Goal: Task Accomplishment & Management: Manage account settings

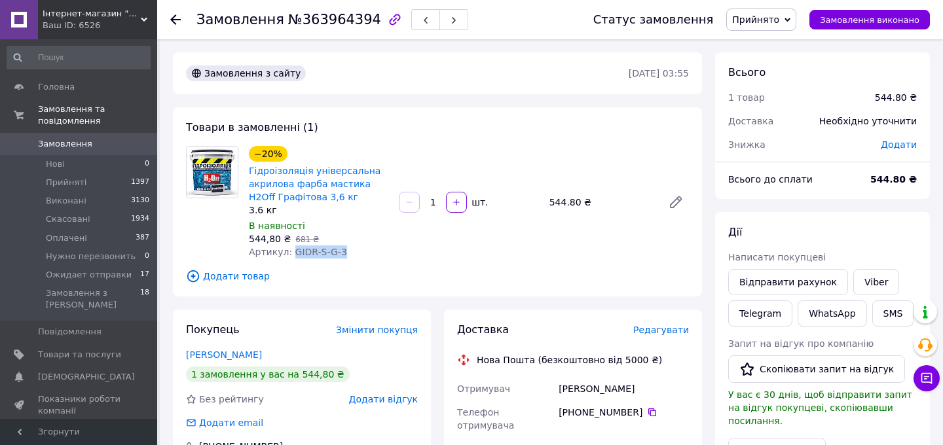
drag, startPoint x: 287, startPoint y: 254, endPoint x: 344, endPoint y: 253, distance: 56.3
click at [344, 256] on div "Артикул: GIDR-S-G-3" at bounding box center [318, 252] width 139 height 13
copy span "GIDR-S-G-3"
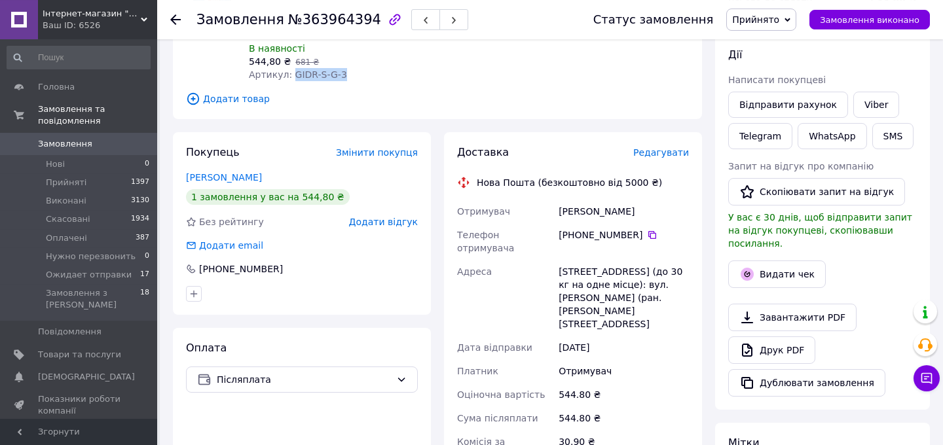
scroll to position [212, 0]
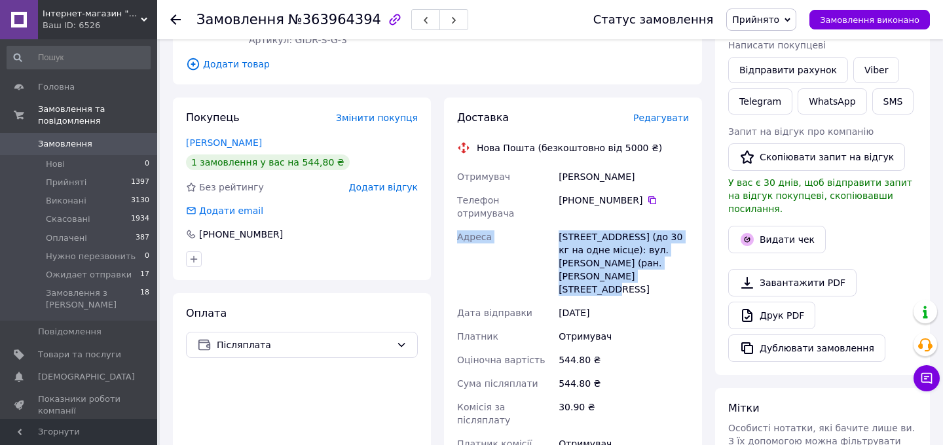
drag, startPoint x: 552, startPoint y: 178, endPoint x: 665, endPoint y: 268, distance: 144.5
click at [665, 268] on div "Отримувач [PERSON_NAME] Телефон отримувача +380 97 701 00 [GEOGRAPHIC_DATA][STR…" at bounding box center [572, 317] width 237 height 304
copy div "Адреса [STREET_ADDRESS] (до 30 кг на одне місце): вул. [PERSON_NAME] (ран. [PER…"
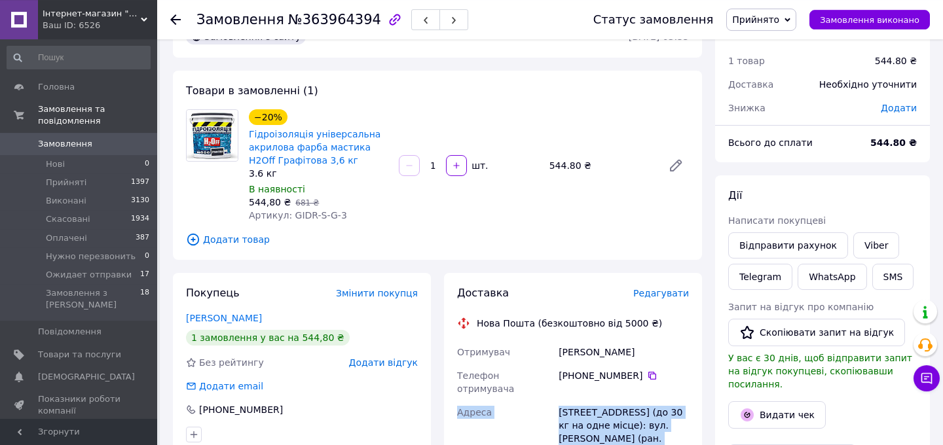
scroll to position [0, 0]
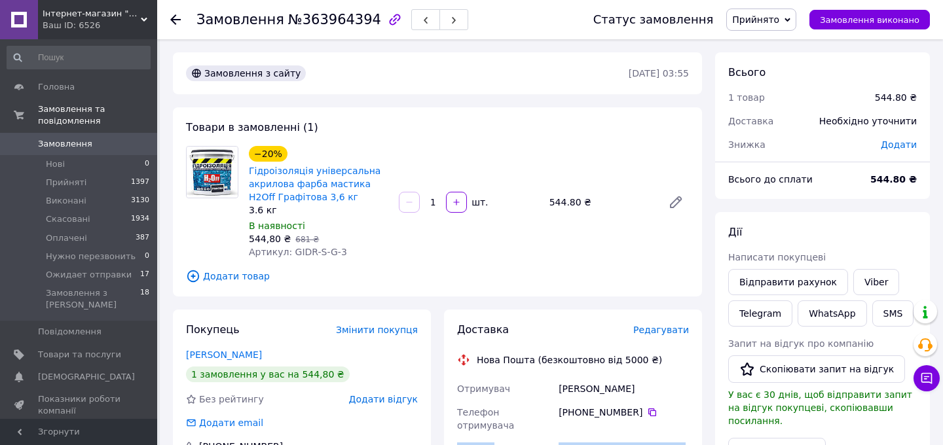
click at [71, 138] on span "Замовлення" at bounding box center [65, 144] width 54 height 12
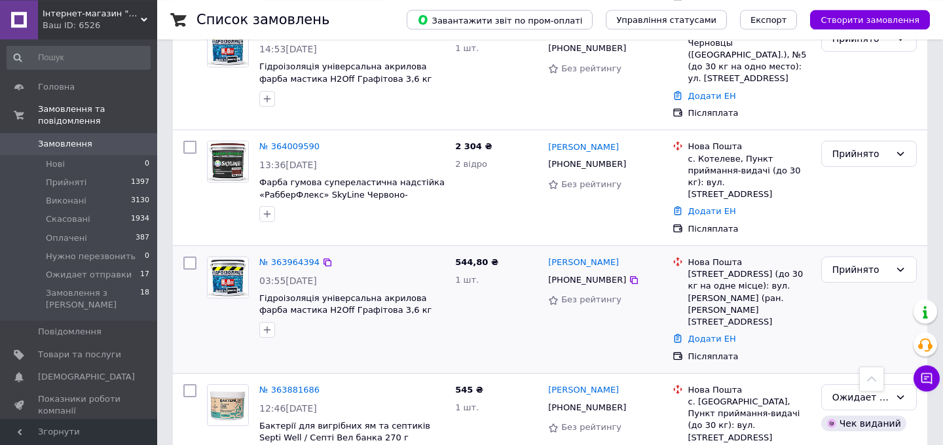
scroll to position [636, 0]
click at [265, 324] on icon "button" at bounding box center [267, 329] width 10 height 10
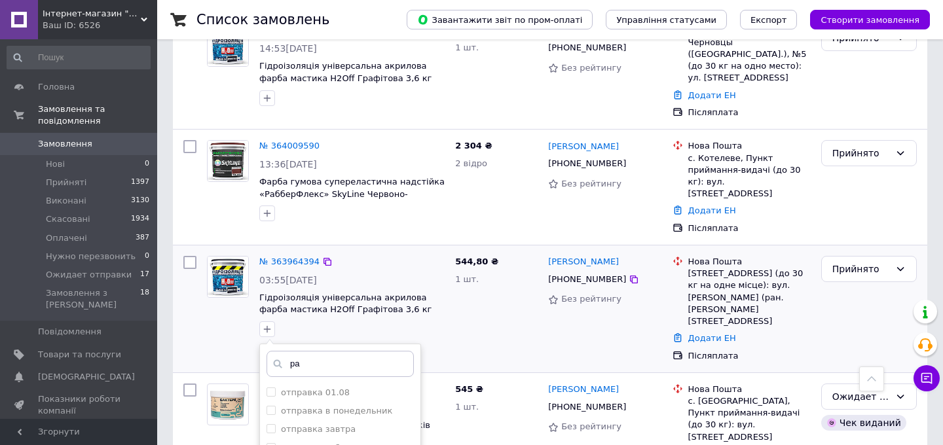
type input "ра"
checkbox input "true"
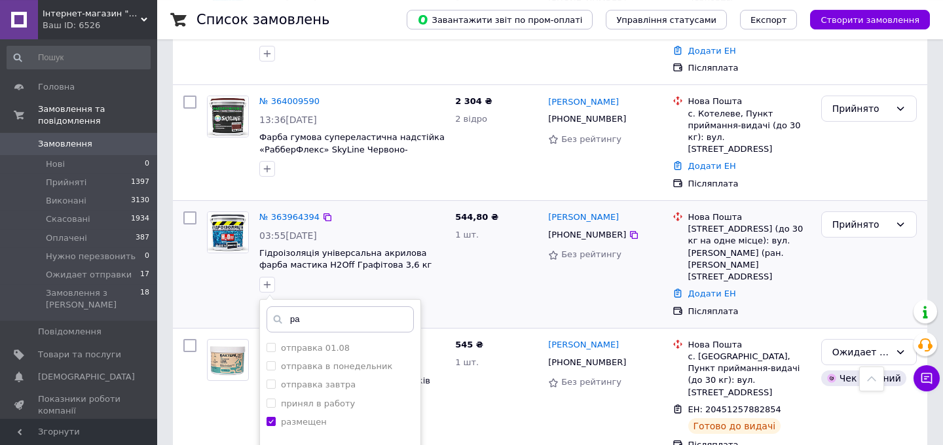
scroll to position [707, 0]
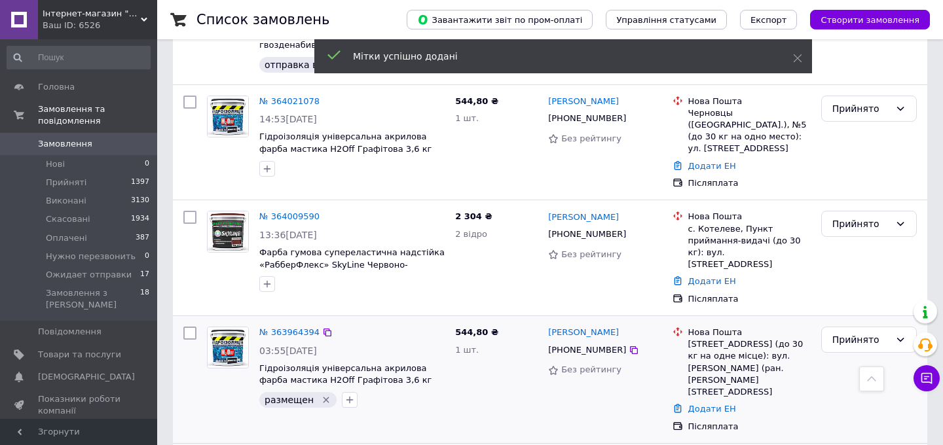
scroll to position [495, 0]
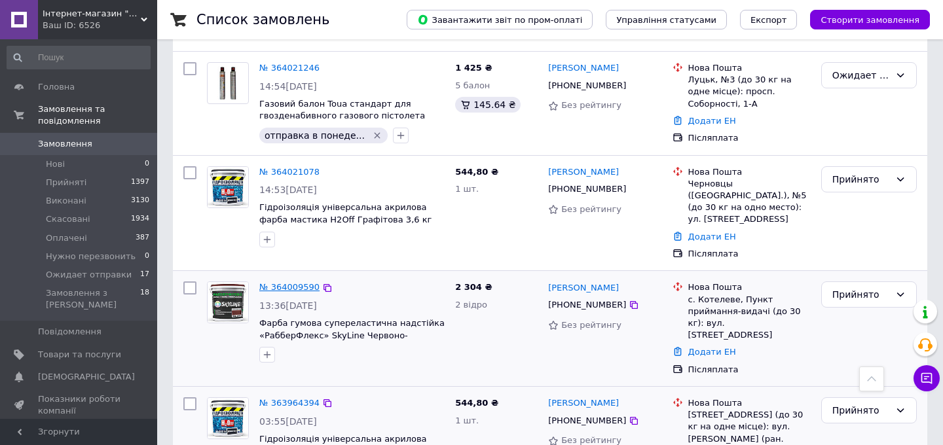
click at [280, 282] on link "№ 364009590" at bounding box center [289, 287] width 60 height 10
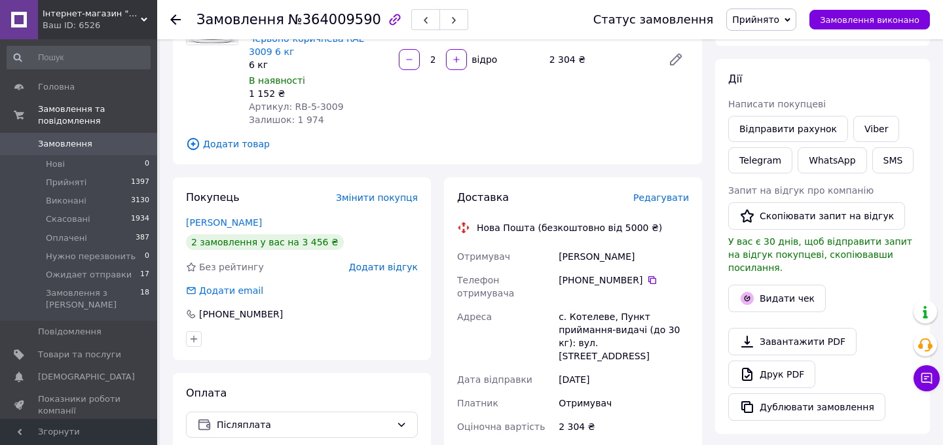
scroll to position [83, 0]
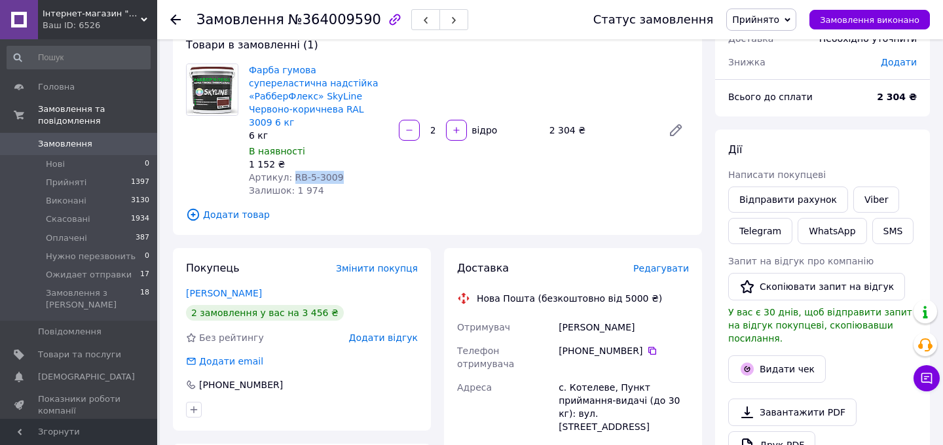
drag, startPoint x: 290, startPoint y: 164, endPoint x: 361, endPoint y: 170, distance: 71.0
click at [361, 171] on div "Артикул: RB-5-3009" at bounding box center [318, 177] width 139 height 13
copy span "RB-5-3009"
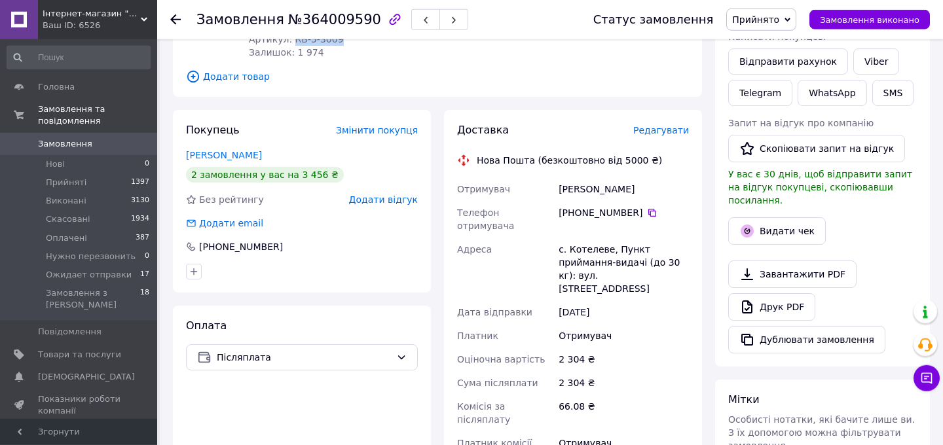
scroll to position [224, 0]
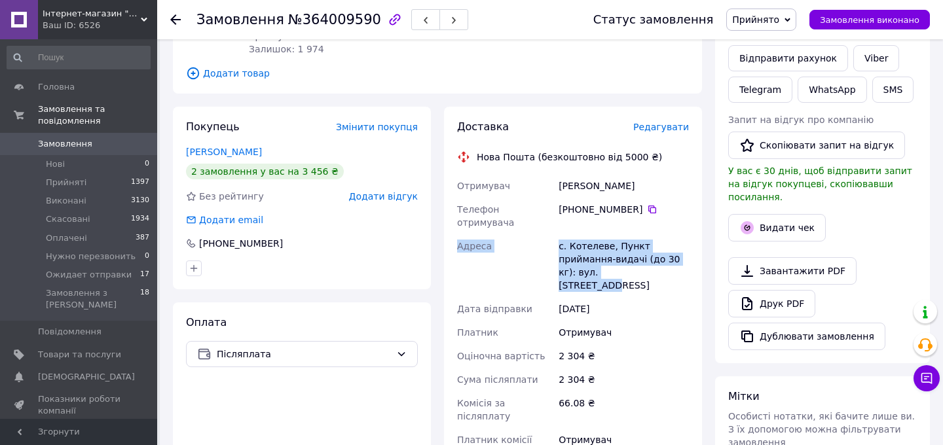
drag, startPoint x: 555, startPoint y: 168, endPoint x: 638, endPoint y: 255, distance: 119.9
click at [638, 255] on div "Отримувач [PERSON_NAME] Телефон отримувача [PHONE_NUMBER]   Адреса [PERSON_NAME…" at bounding box center [572, 319] width 237 height 291
copy div "Адреса с. Котелеве, Пункт приймання-видачі (до 30 кг): вул. [STREET_ADDRESS]"
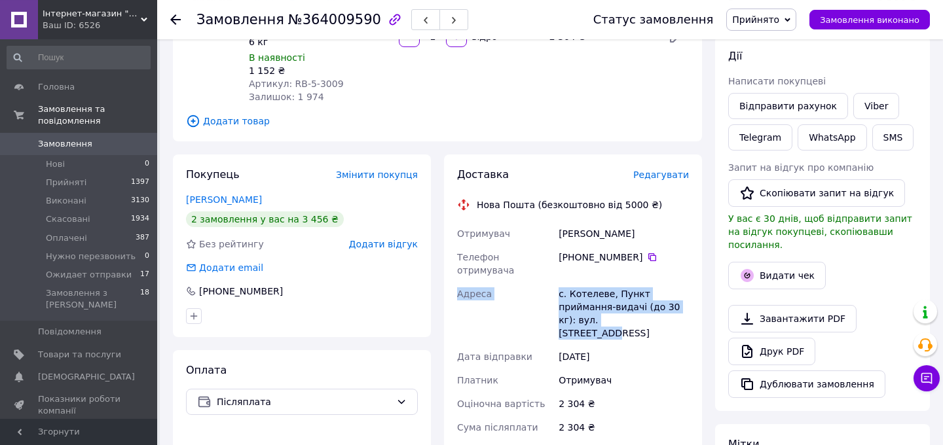
scroll to position [365, 0]
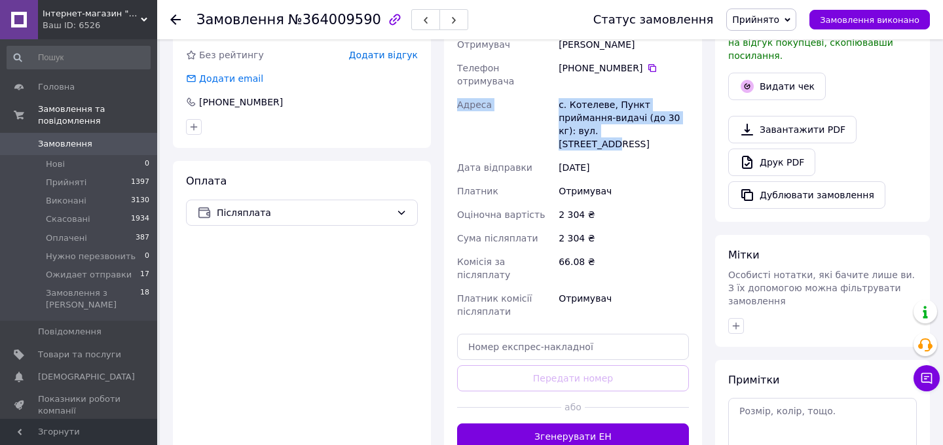
click at [79, 138] on span "Замовлення" at bounding box center [65, 144] width 54 height 12
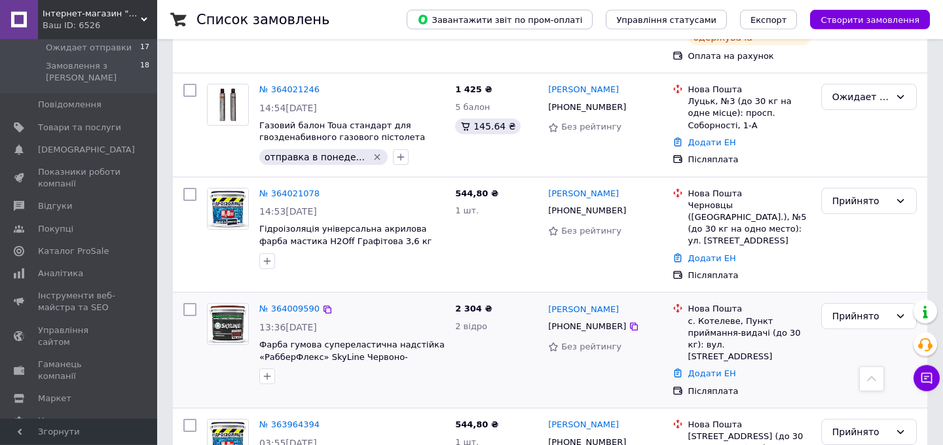
scroll to position [495, 0]
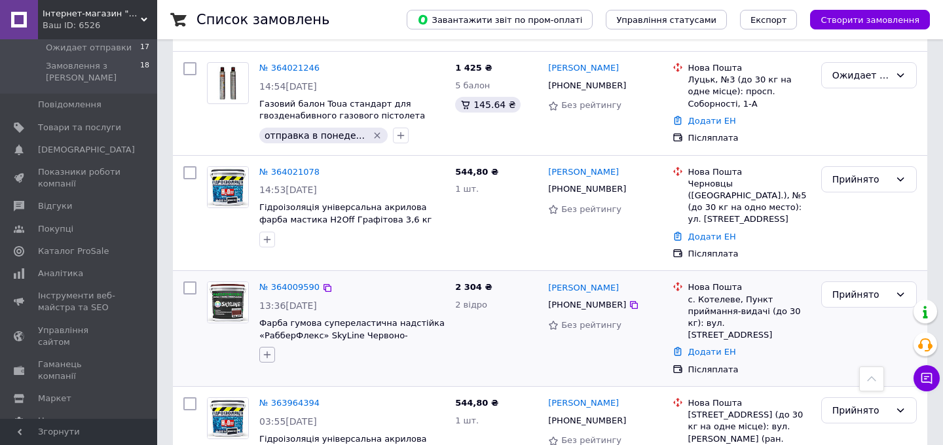
click at [270, 347] on button "button" at bounding box center [267, 355] width 16 height 16
type input "раз"
click at [322, 413] on div "размещен" at bounding box center [340, 419] width 147 height 12
checkbox input "true"
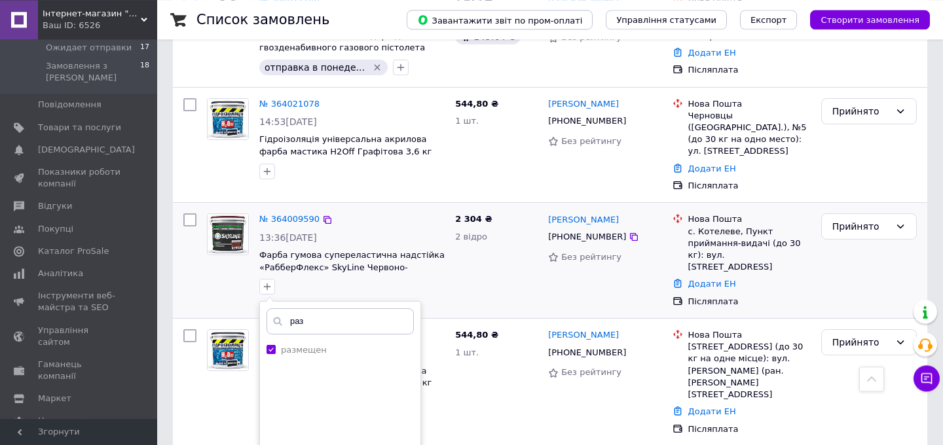
scroll to position [636, 0]
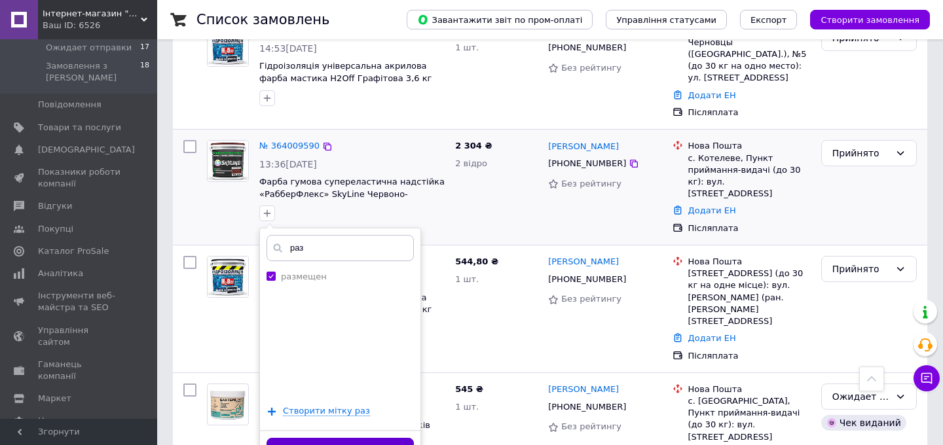
click at [335, 438] on button "Додати мітку" at bounding box center [340, 451] width 147 height 26
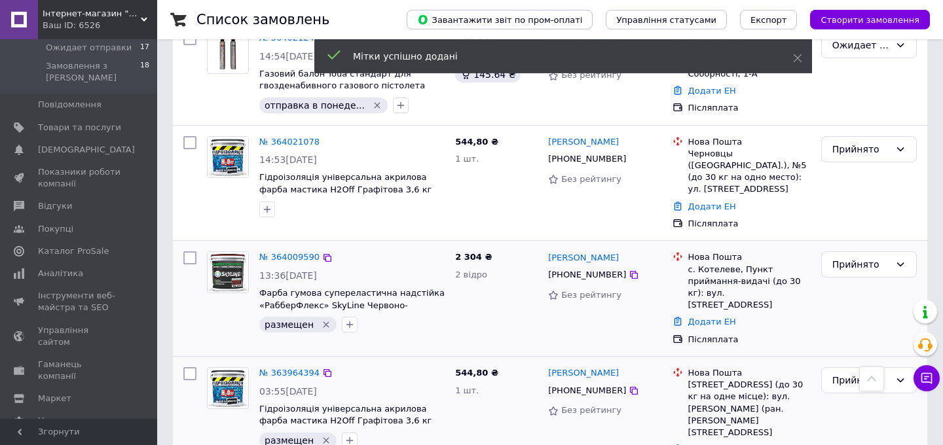
scroll to position [495, 0]
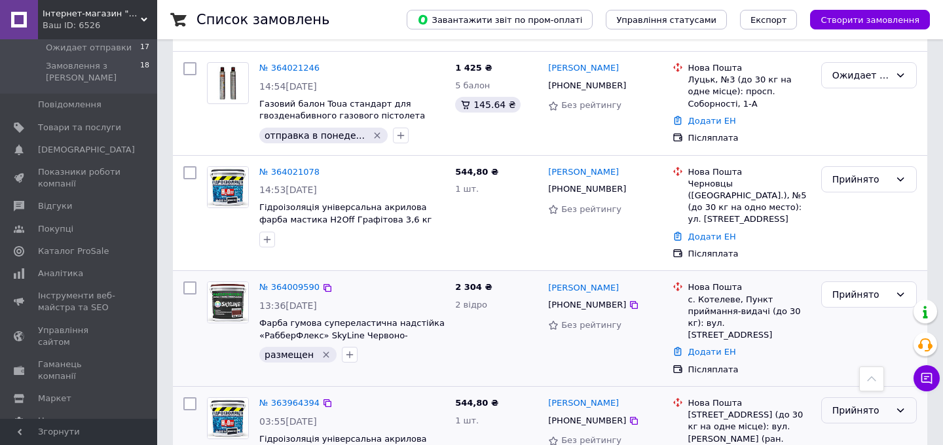
click at [845, 403] on div "Прийнято" at bounding box center [861, 410] width 58 height 14
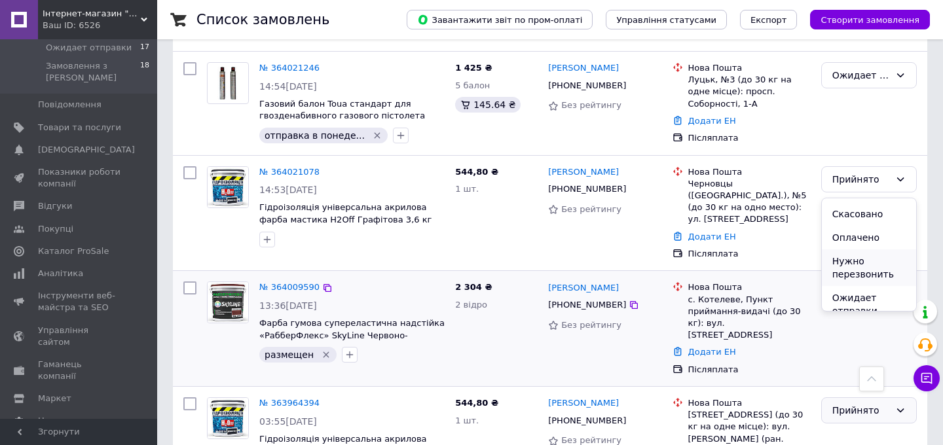
scroll to position [31, 0]
click at [860, 290] on li "Ожидает отправки" at bounding box center [869, 293] width 94 height 37
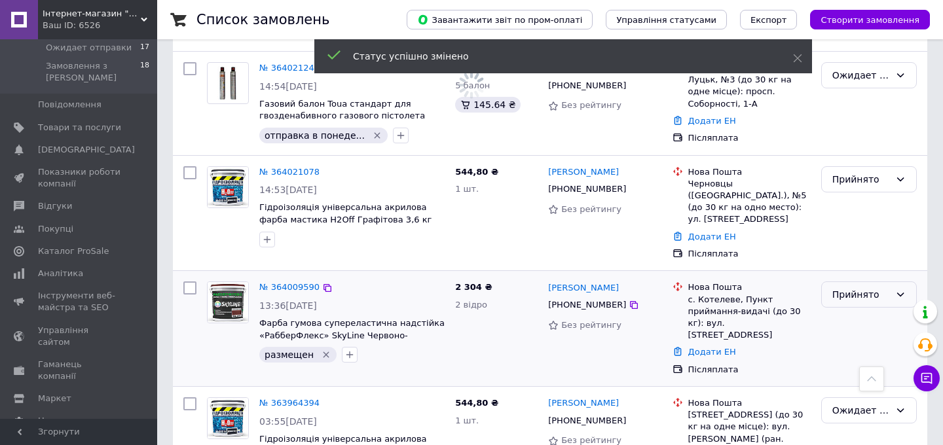
click at [844, 287] on div "Прийнято" at bounding box center [861, 294] width 58 height 14
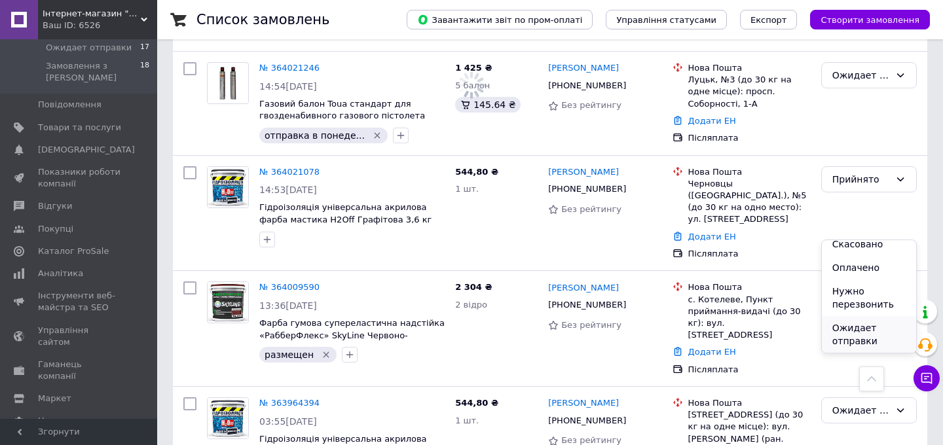
click at [860, 331] on li "Ожидает отправки" at bounding box center [869, 334] width 94 height 37
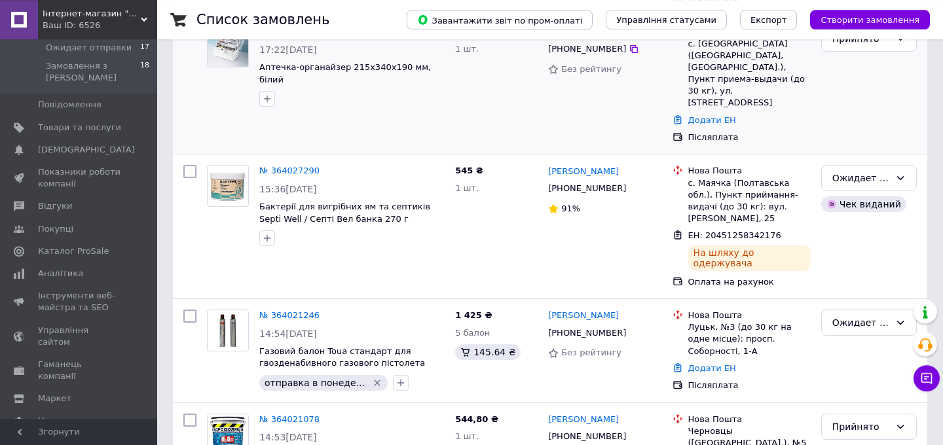
scroll to position [283, 0]
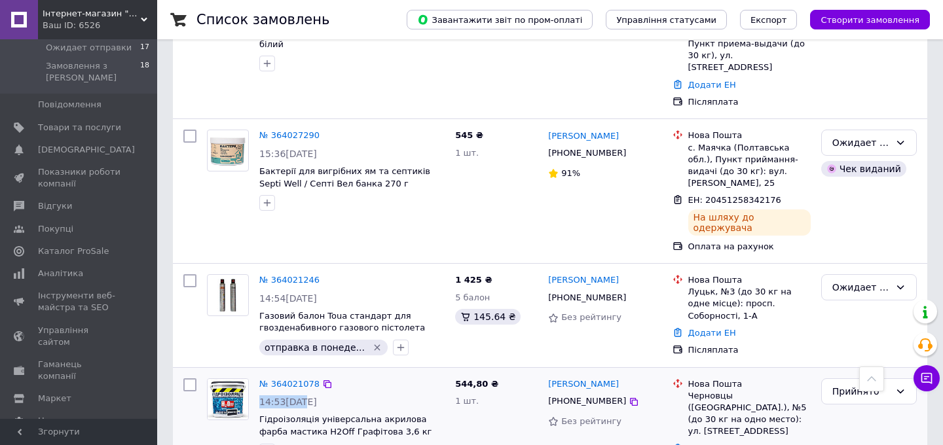
drag, startPoint x: 306, startPoint y: 314, endPoint x: 292, endPoint y: 354, distance: 41.6
click at [292, 373] on div "№ 364021078 14:53[DATE] Гідроізоляція універсальна акрилова фарба мастика H2Off…" at bounding box center [352, 419] width 196 height 92
click at [274, 379] on link "№ 364021078" at bounding box center [289, 384] width 60 height 10
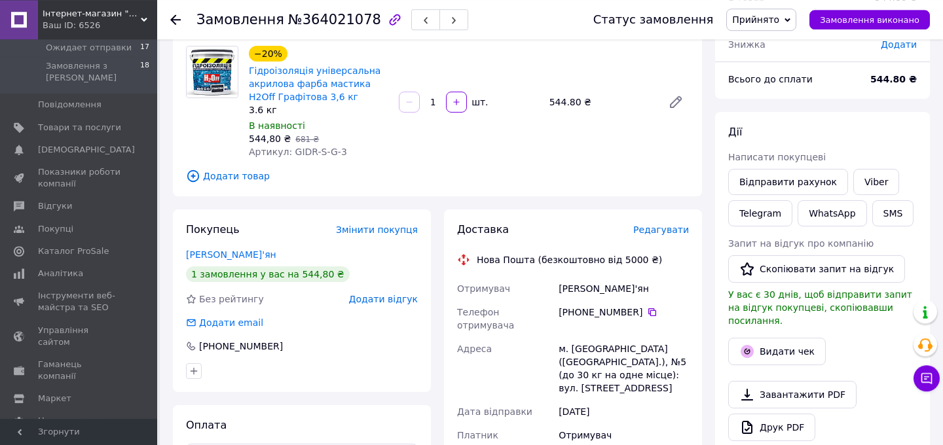
scroll to position [83, 0]
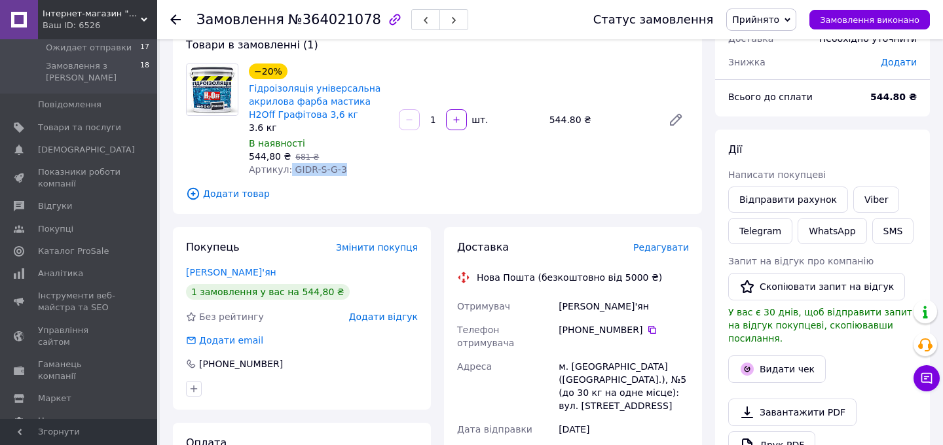
drag, startPoint x: 286, startPoint y: 167, endPoint x: 375, endPoint y: 171, distance: 89.1
click at [375, 171] on div "Артикул: GIDR-S-G-3" at bounding box center [318, 169] width 139 height 13
copy span "GIDR-S-G-3"
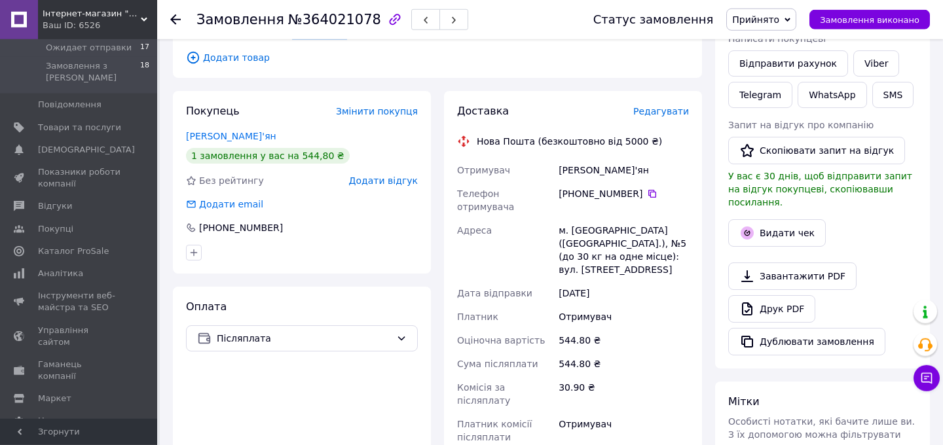
scroll to position [224, 0]
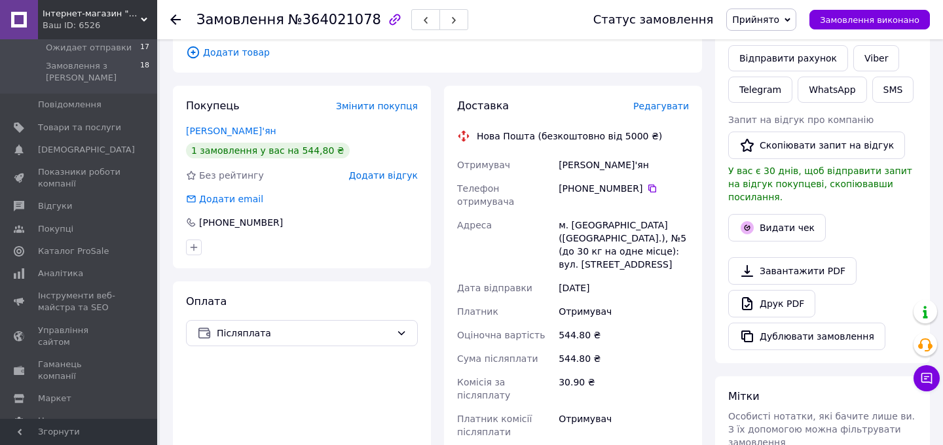
drag, startPoint x: 557, startPoint y: 164, endPoint x: 617, endPoint y: 243, distance: 99.1
click at [630, 249] on div "Отримувач [PERSON_NAME]'ян Телефон отримувача [PHONE_NUMBER]   Адреса м. [GEOGR…" at bounding box center [572, 298] width 237 height 291
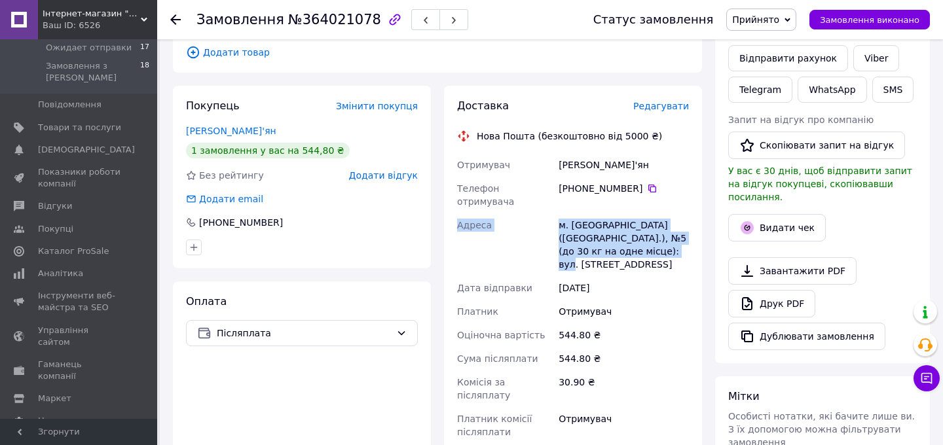
copy div "Адреса [PERSON_NAME]. [GEOGRAPHIC_DATA] ([GEOGRAPHIC_DATA].), №5 (до 30 кг на о…"
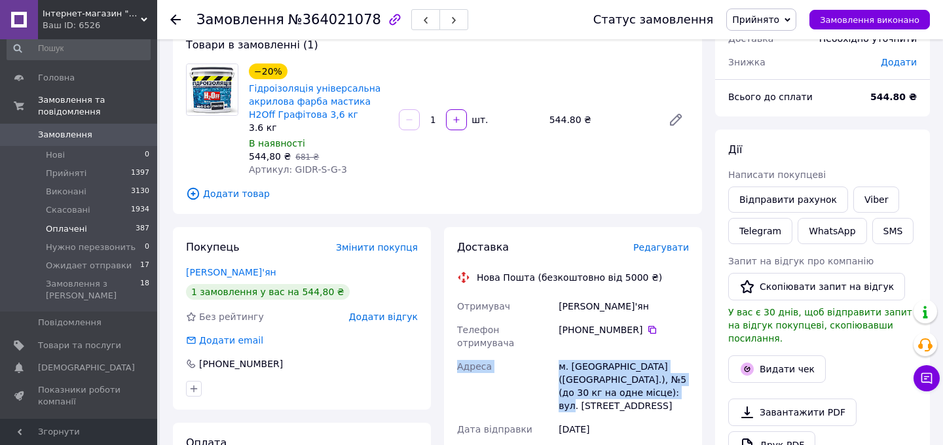
scroll to position [0, 0]
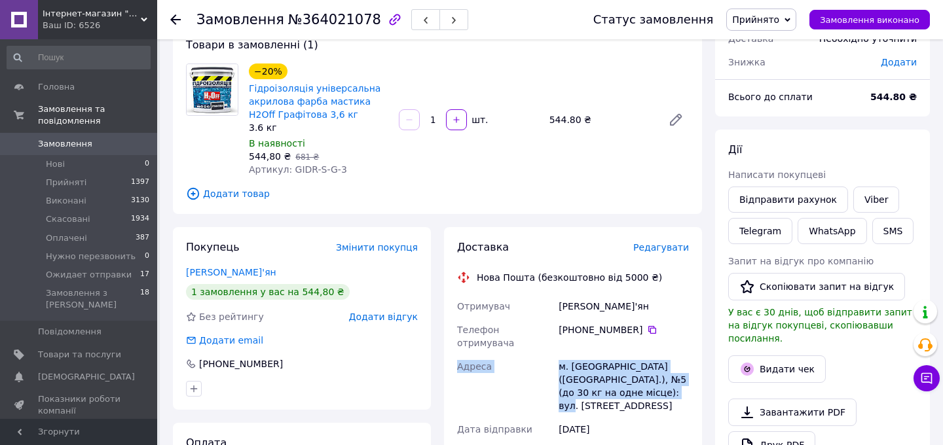
click at [45, 138] on span "Замовлення" at bounding box center [65, 144] width 54 height 12
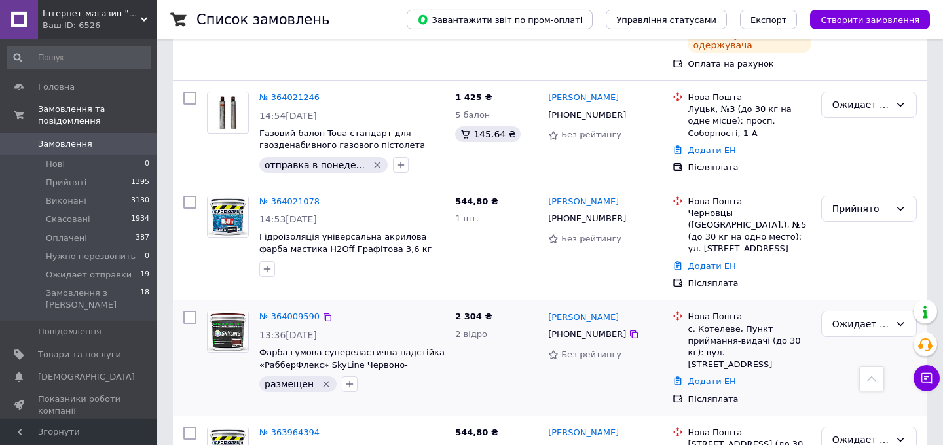
scroll to position [495, 0]
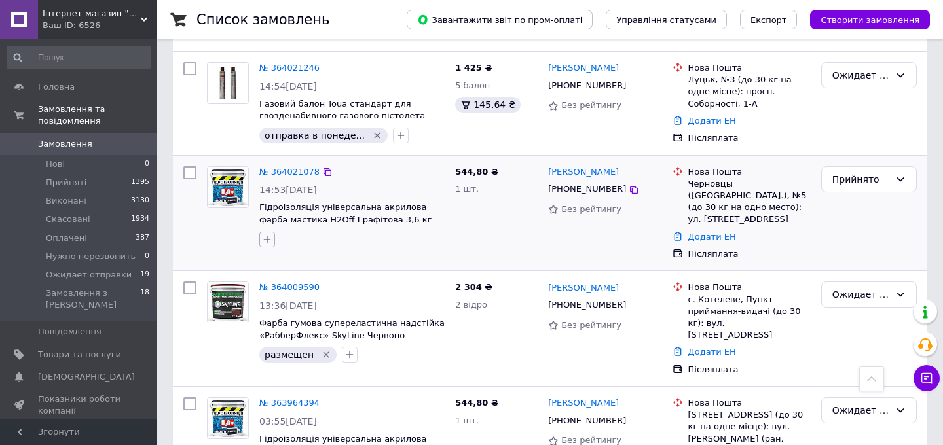
drag, startPoint x: 264, startPoint y: 179, endPoint x: 263, endPoint y: 186, distance: 6.7
click at [263, 234] on icon "button" at bounding box center [267, 239] width 10 height 10
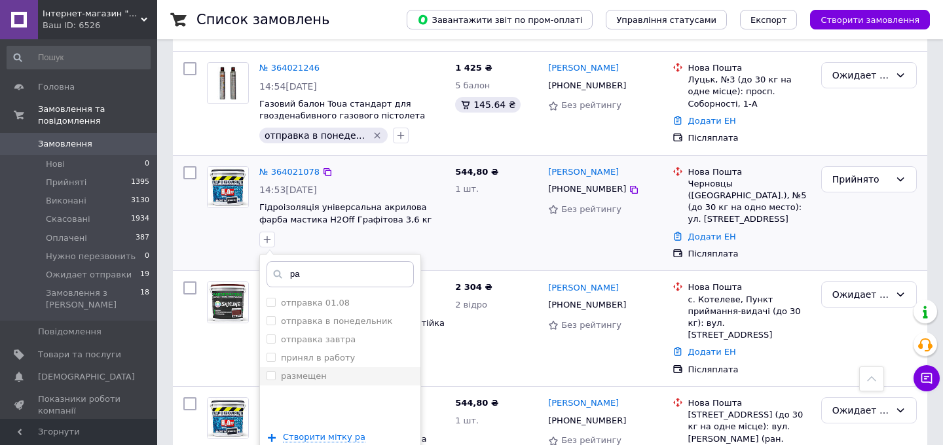
type input "ра"
click at [333, 371] on div "размещен" at bounding box center [340, 377] width 147 height 12
checkbox input "true"
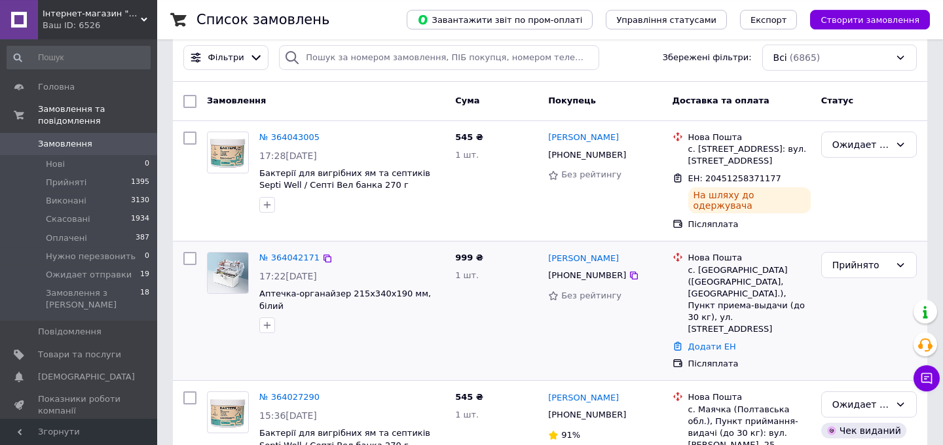
scroll to position [0, 0]
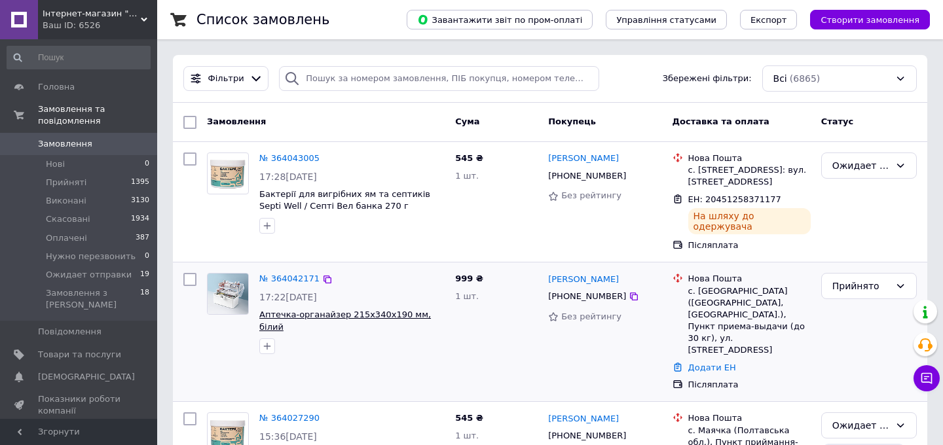
click at [288, 310] on span "Аптечка-органайзер 215х340х190 мм, білий" at bounding box center [345, 321] width 172 height 22
